Goal: Transaction & Acquisition: Subscribe to service/newsletter

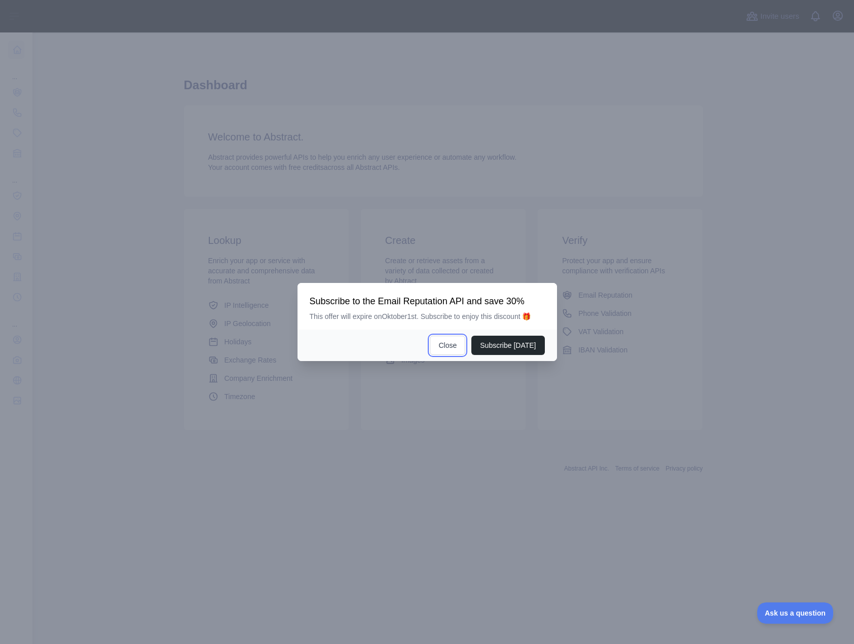
click at [463, 346] on button "Close" at bounding box center [447, 345] width 35 height 19
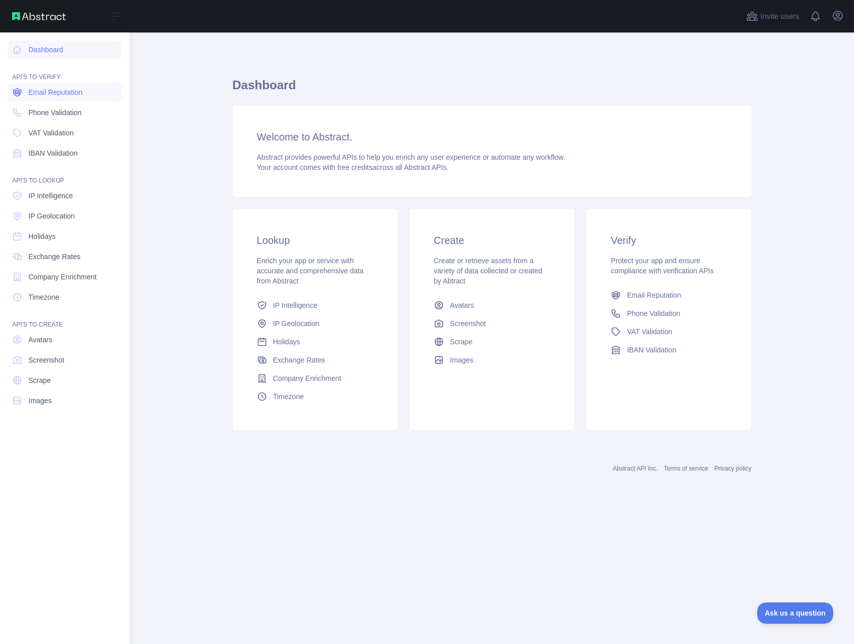
click at [16, 93] on icon at bounding box center [17, 92] width 10 height 10
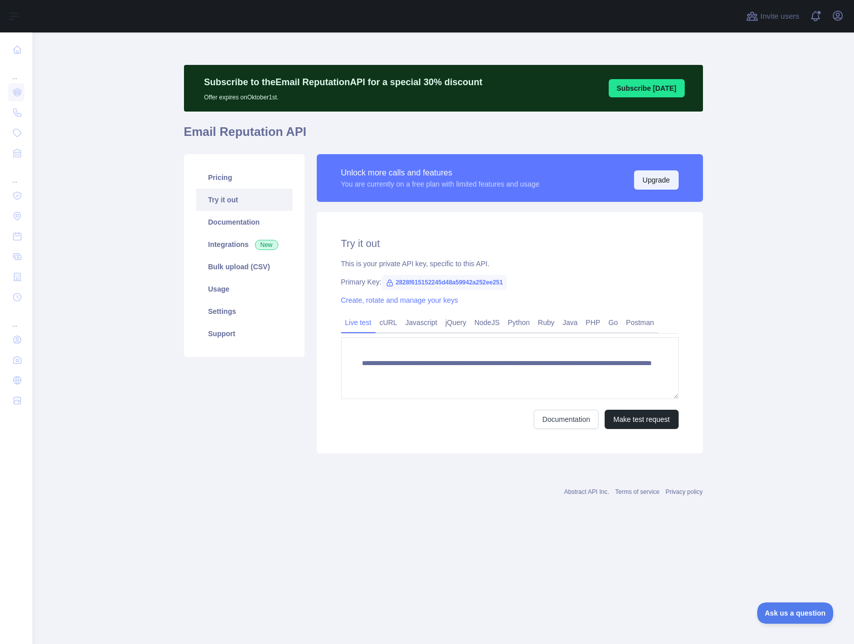
click at [661, 176] on button "Upgrade" at bounding box center [656, 179] width 45 height 19
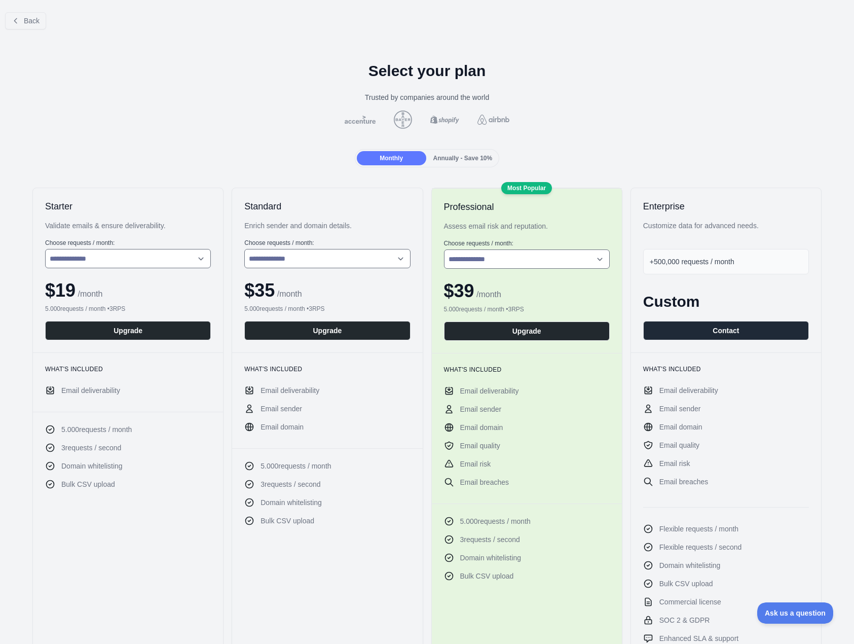
click at [458, 151] on div "Annually - Save 10%" at bounding box center [462, 158] width 69 height 14
